Goal: Navigation & Orientation: Find specific page/section

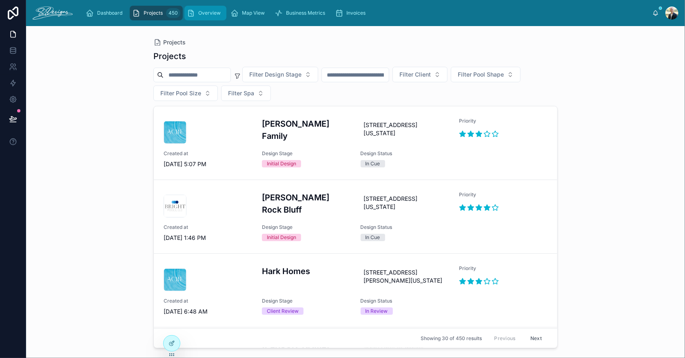
click at [216, 11] on span "Overview" at bounding box center [209, 13] width 22 height 7
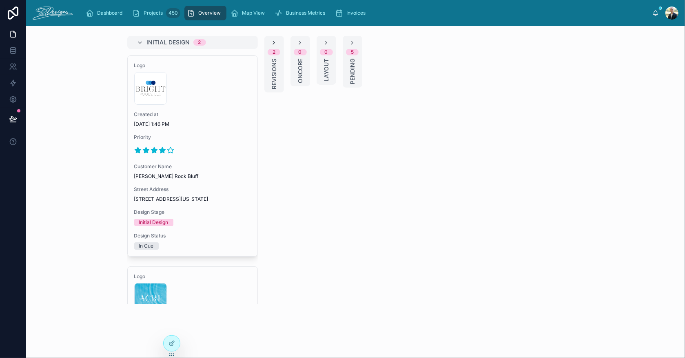
click at [271, 43] on icon at bounding box center [274, 43] width 7 height 7
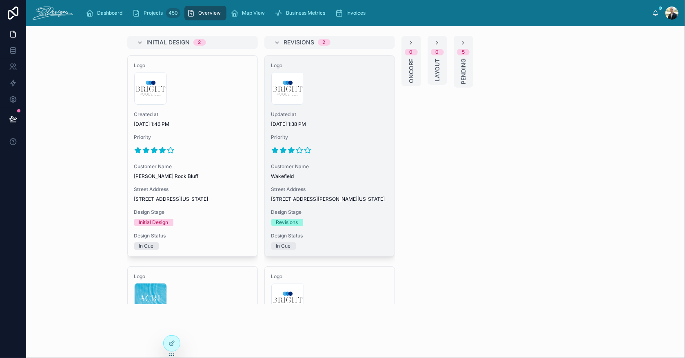
click at [360, 128] on div "Logo 300x300-logo .jpg Updated at [DATE] 1:38 PM Priority Customer Name [GEOGRA…" at bounding box center [330, 156] width 130 height 201
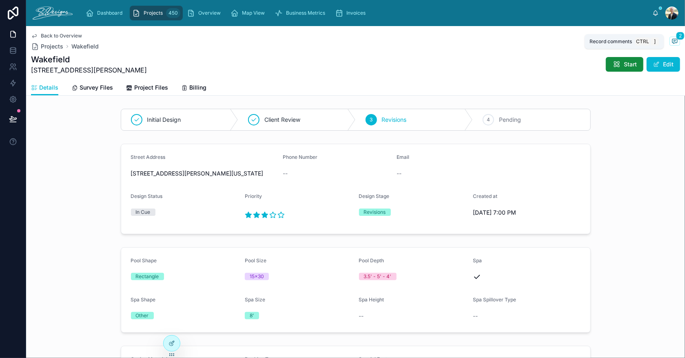
click at [671, 40] on icon at bounding box center [674, 41] width 7 height 7
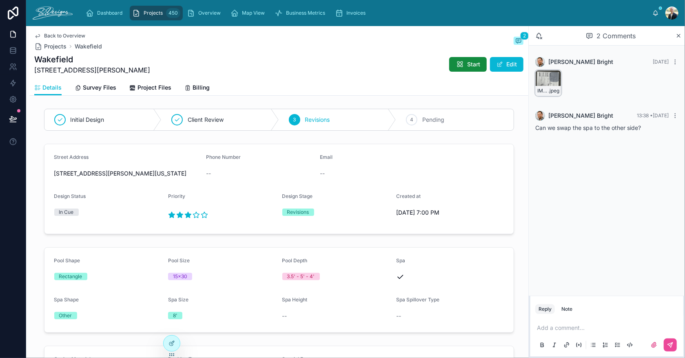
click at [540, 81] on div "IMG_3043 .jpeg" at bounding box center [548, 83] width 26 height 26
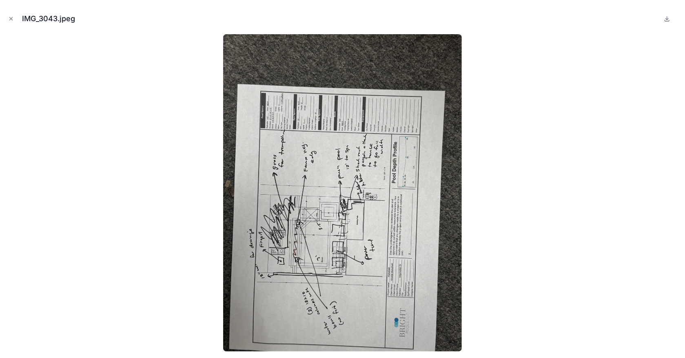
drag, startPoint x: 9, startPoint y: 18, endPoint x: 9, endPoint y: 23, distance: 4.5
click at [9, 18] on icon "Close modal" at bounding box center [11, 19] width 6 height 6
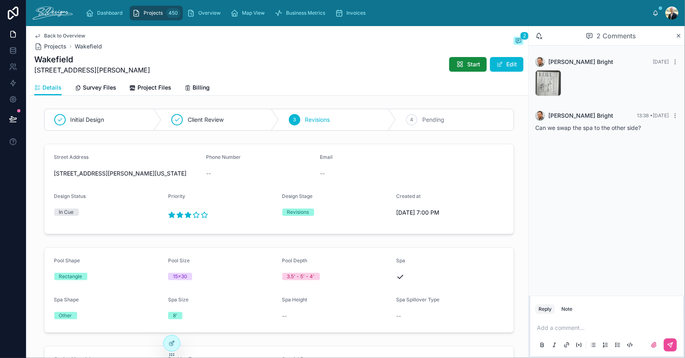
click at [58, 36] on span "Back to Overview" at bounding box center [64, 36] width 41 height 7
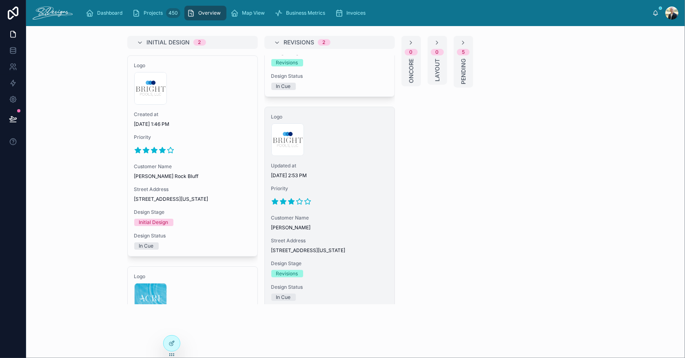
scroll to position [163, 0]
click at [330, 205] on div at bounding box center [329, 198] width 117 height 13
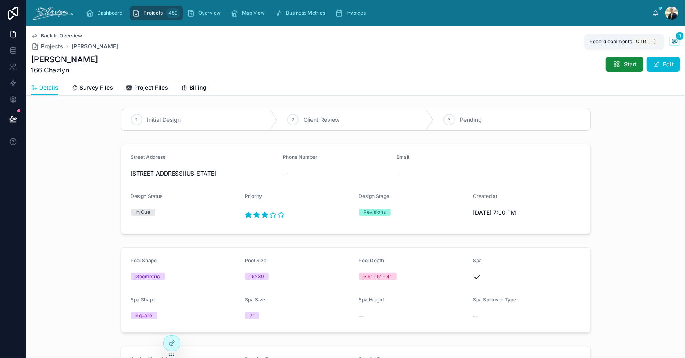
click at [671, 41] on icon at bounding box center [674, 41] width 7 height 7
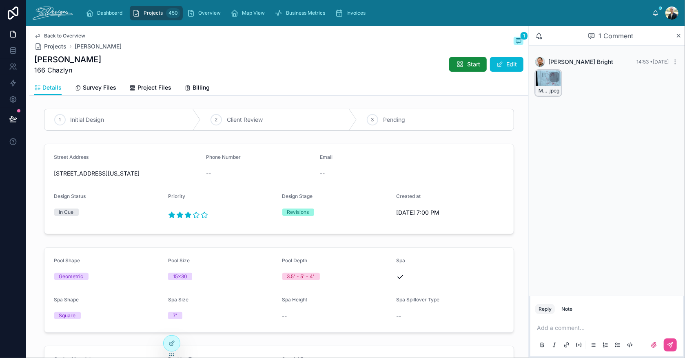
click at [540, 79] on div "IMG_3054 .jpeg" at bounding box center [548, 83] width 26 height 26
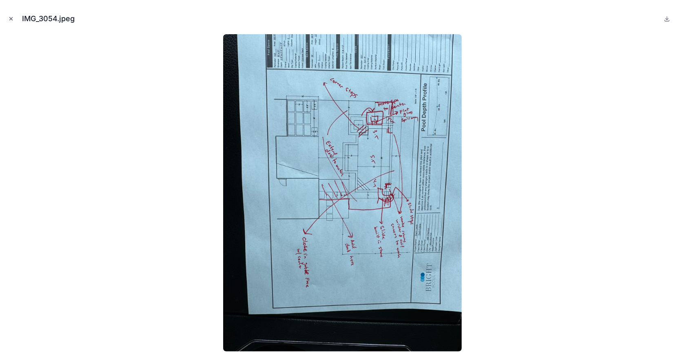
click at [9, 20] on icon "Close modal" at bounding box center [11, 19] width 6 height 6
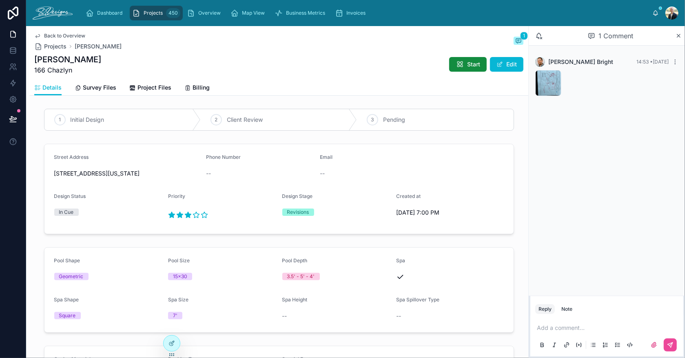
click at [150, 14] on span "Projects" at bounding box center [153, 13] width 19 height 7
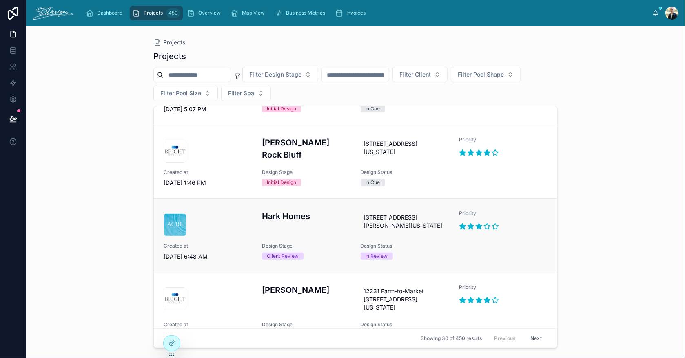
scroll to position [81, 0]
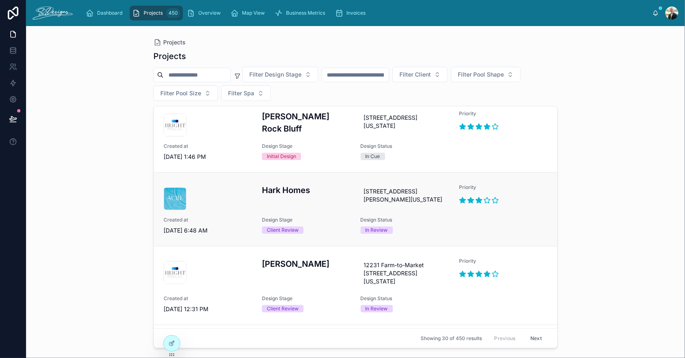
click at [339, 215] on div "Hark Homes [STREET_ADDRESS][PERSON_NAME][US_STATE] Priority Created at [DATE] 6…" at bounding box center [355, 209] width 384 height 51
